Goal: Browse casually: Explore the website without a specific task or goal

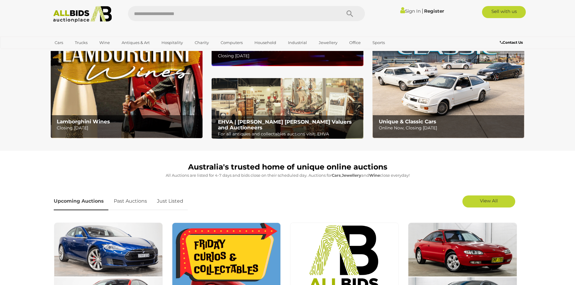
scroll to position [242, 0]
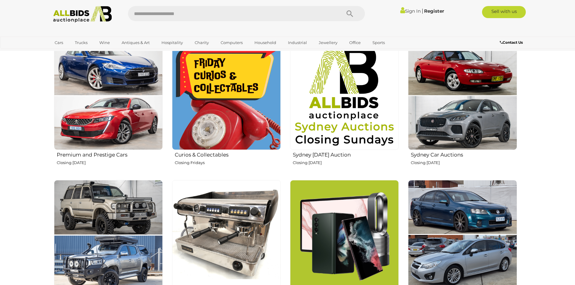
click at [529, 157] on div "Australia's trusted home of unique online auctions All Auctions are listed for …" at bounding box center [287, 164] width 483 height 388
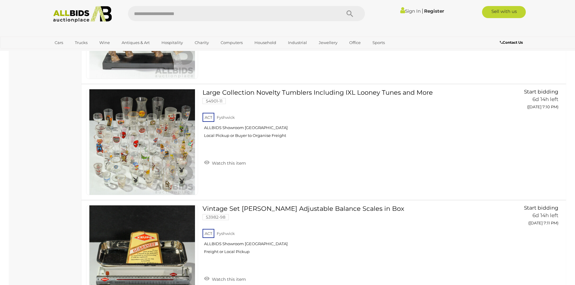
scroll to position [4499, 0]
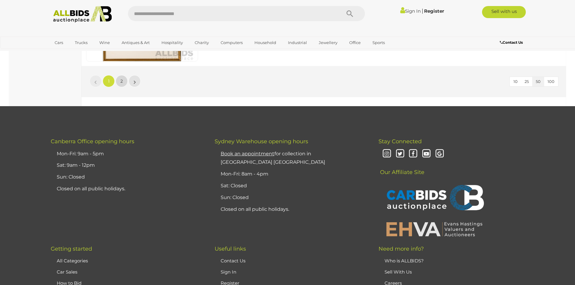
click at [121, 80] on span "2" at bounding box center [121, 81] width 2 height 5
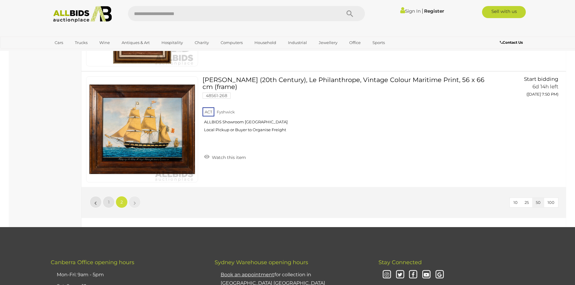
scroll to position [3373, 0]
